Goal: Navigation & Orientation: Find specific page/section

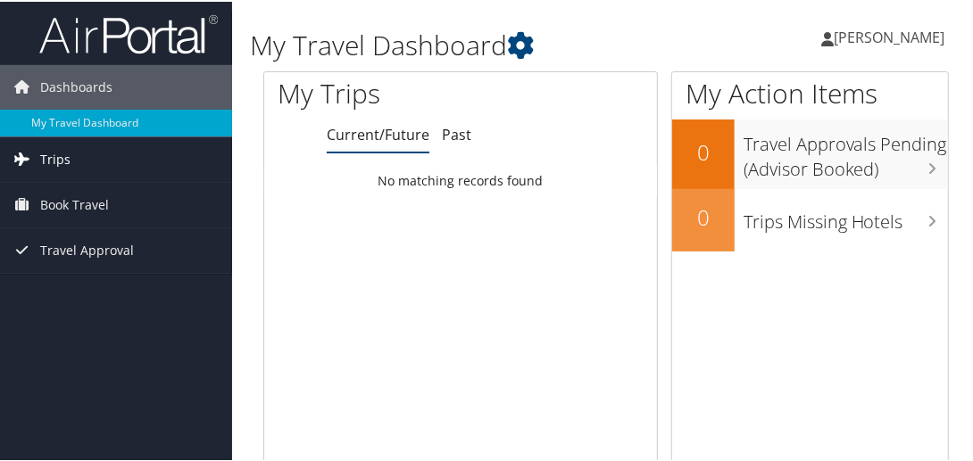
click at [58, 156] on span "Trips" at bounding box center [55, 158] width 30 height 45
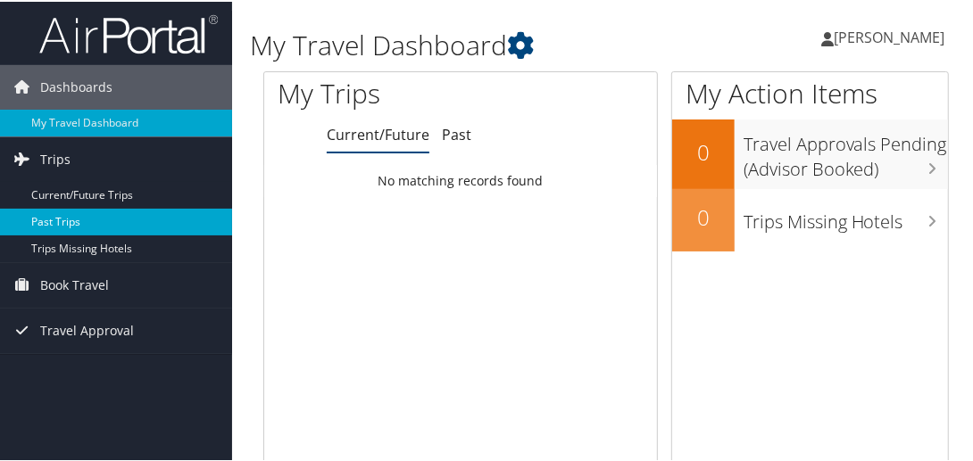
click at [71, 220] on link "Past Trips" at bounding box center [116, 220] width 232 height 27
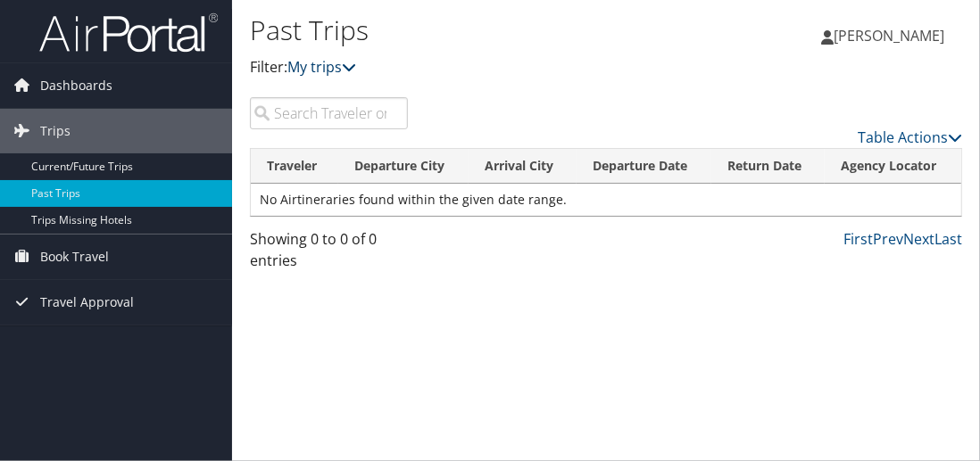
click at [340, 72] on link "My trips" at bounding box center [321, 67] width 69 height 20
click at [347, 65] on link "My trips" at bounding box center [321, 67] width 69 height 20
